Goal: Find specific page/section: Find specific page/section

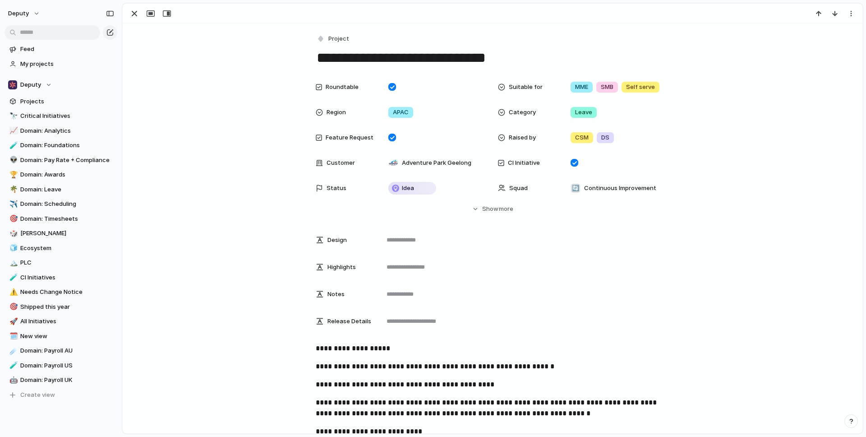
click at [572, 304] on div "Design Highlights Notes Release Details" at bounding box center [493, 280] width 354 height 101
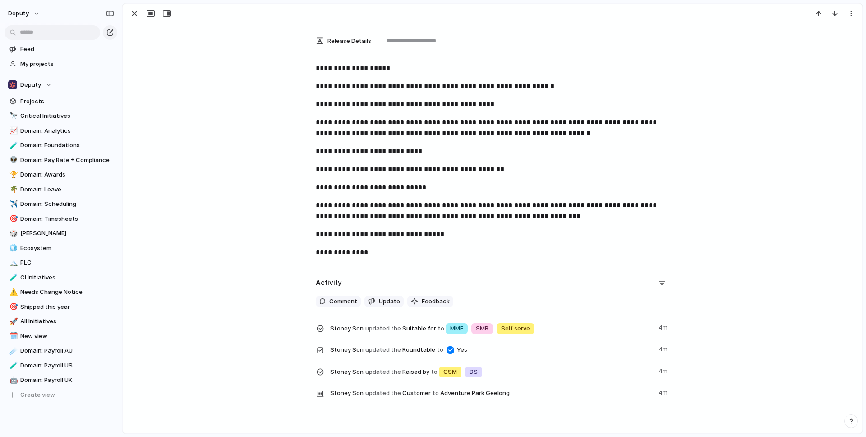
scroll to position [320, 0]
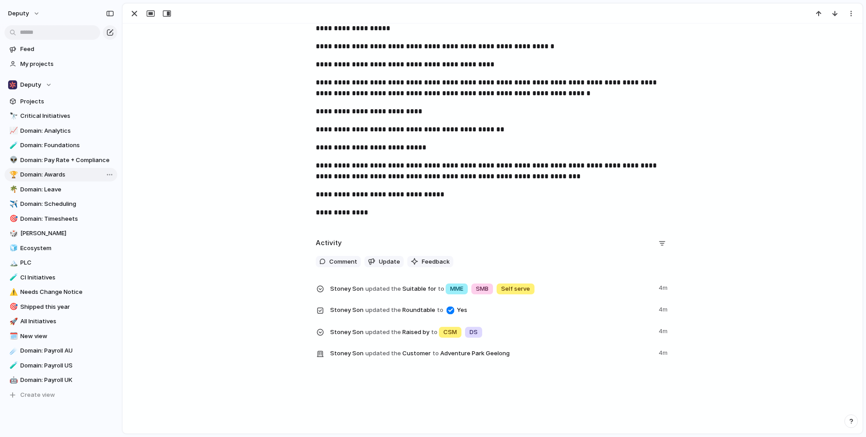
click at [57, 181] on link "🏆 Domain: Awards" at bounding box center [61, 175] width 113 height 14
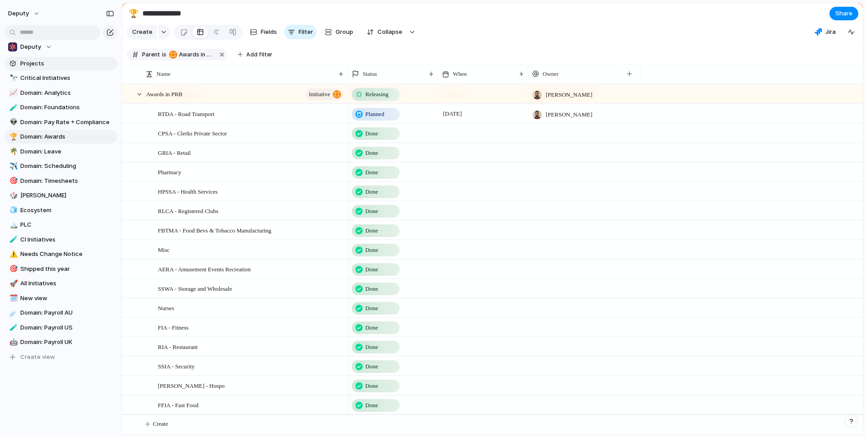
scroll to position [123, 0]
